Goal: Check status: Check status

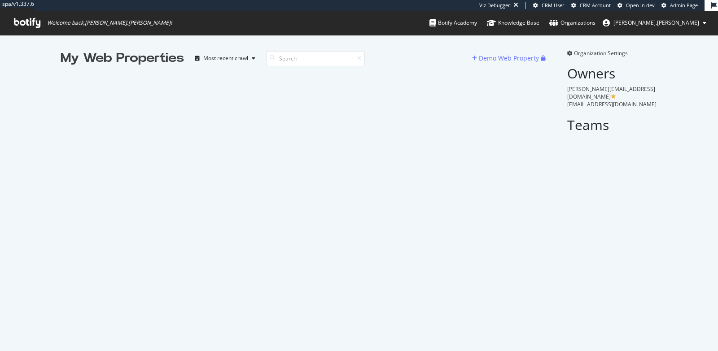
scroll to position [351, 718]
click at [311, 54] on input at bounding box center [315, 59] width 99 height 16
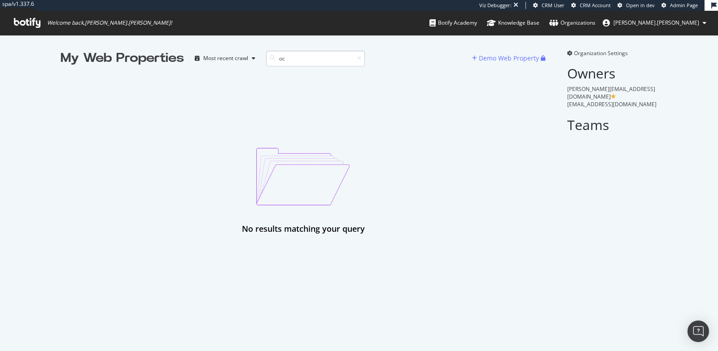
type input "o"
type input "ocado"
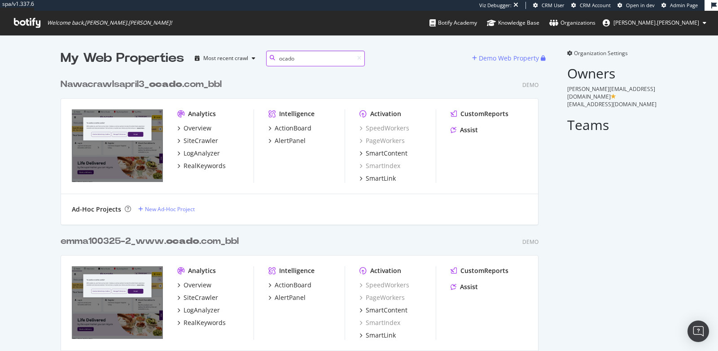
scroll to position [628, 485]
click at [130, 85] on div "Nawacrawlsapril3_ ocado .com_bbl" at bounding box center [141, 84] width 161 height 13
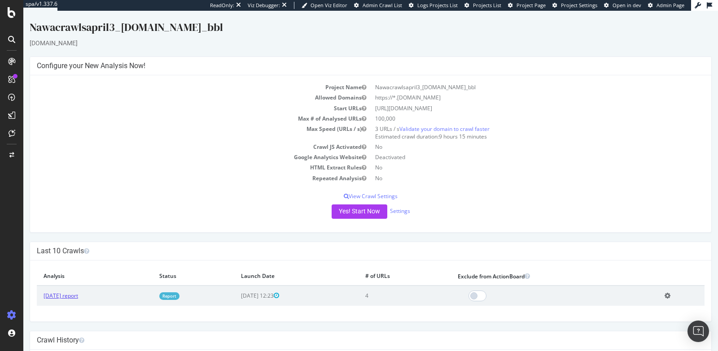
click at [76, 293] on link "[DATE] report" at bounding box center [61, 296] width 35 height 8
